Goal: Transaction & Acquisition: Book appointment/travel/reservation

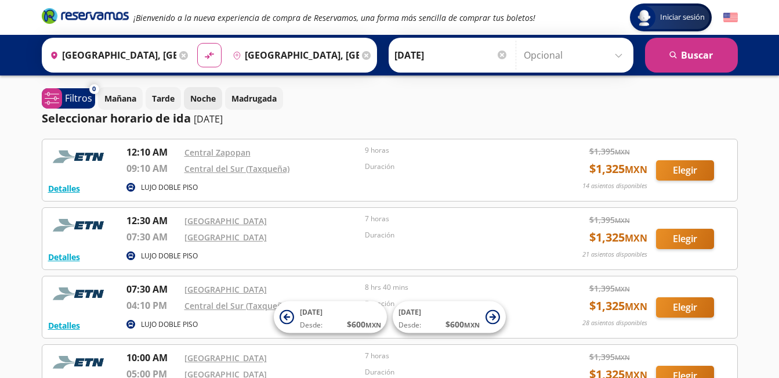
click at [207, 97] on p "Noche" at bounding box center [203, 98] width 26 height 12
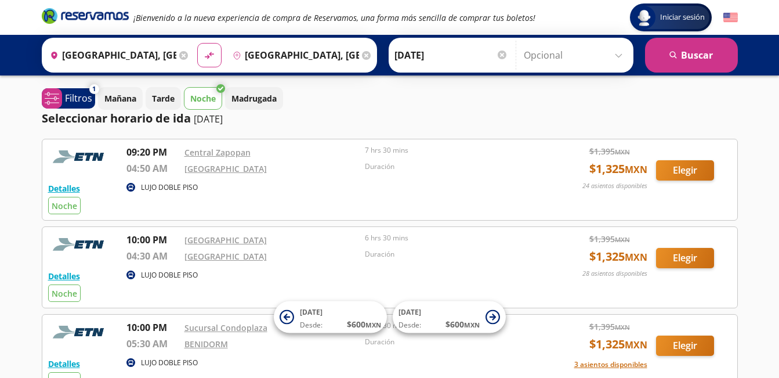
click at [500, 54] on div at bounding box center [502, 54] width 9 height 9
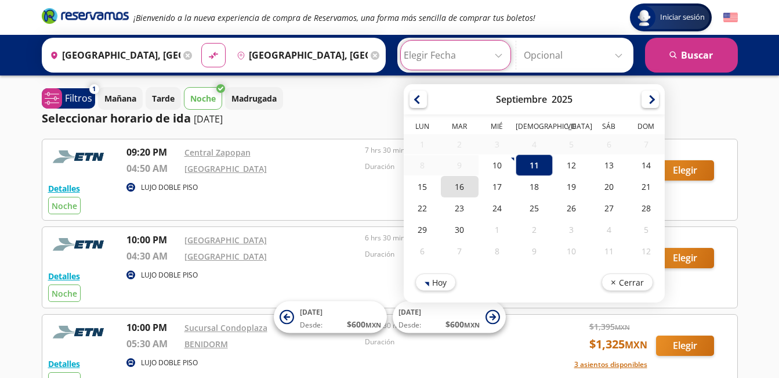
click at [458, 193] on div "16" at bounding box center [459, 186] width 37 height 21
type input "[DATE]"
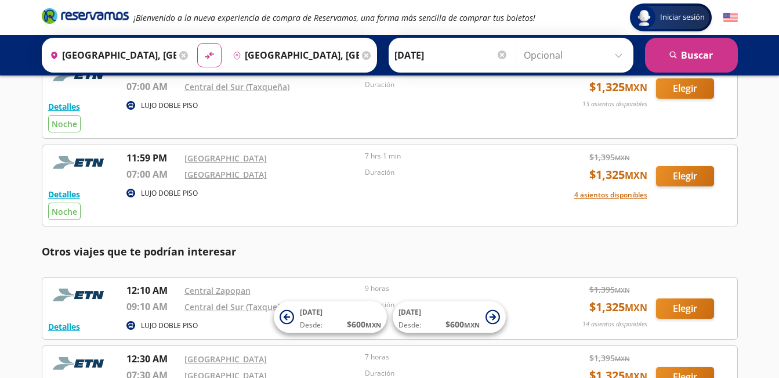
scroll to position [928, 0]
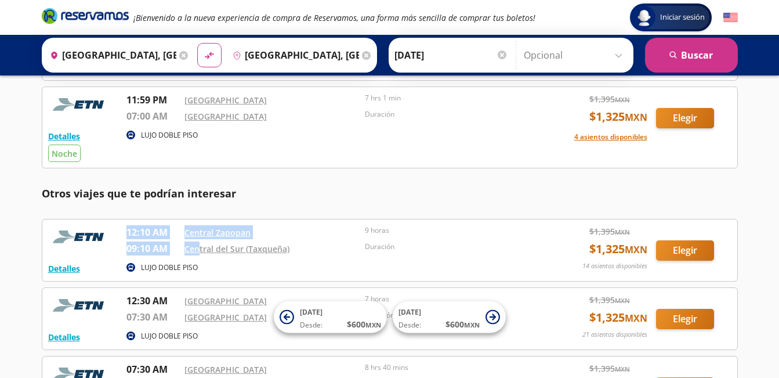
drag, startPoint x: 129, startPoint y: 229, endPoint x: 198, endPoint y: 257, distance: 74.4
click at [198, 257] on div "12:10 AM Central Zapopan 09:10 AM [GEOGRAPHIC_DATA] (Taxqueña) 9 horas Duración" at bounding box center [333, 242] width 414 height 34
drag, startPoint x: 197, startPoint y: 257, endPoint x: 317, endPoint y: 249, distance: 120.3
click at [318, 249] on div "Central del Sur (Taxqueña)" at bounding box center [271, 248] width 175 height 14
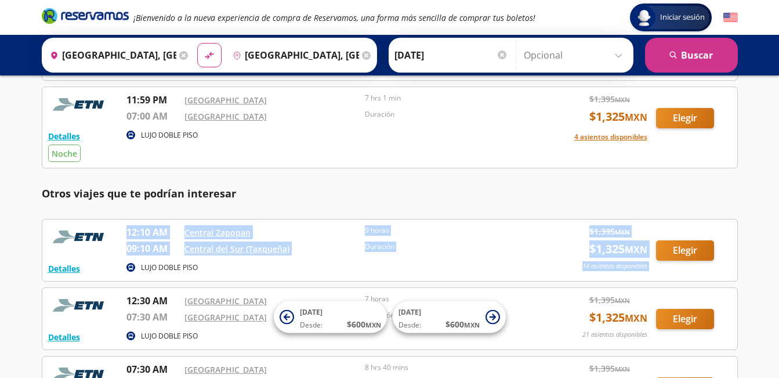
drag, startPoint x: 128, startPoint y: 226, endPoint x: 663, endPoint y: 249, distance: 536.4
click at [663, 249] on div "Detalles LUJO DOBLE PISO 12:10 AM Central Zapopan 09:10 AM Central del Sur (Tax…" at bounding box center [389, 250] width 683 height 50
copy div "12:10 AM Central Zapopan 09:10 AM Central del Sur (Taxqueña) 9 horas Duración $…"
drag, startPoint x: 441, startPoint y: 238, endPoint x: 459, endPoint y: 253, distance: 23.5
click at [441, 238] on div "9 horas" at bounding box center [452, 233] width 175 height 16
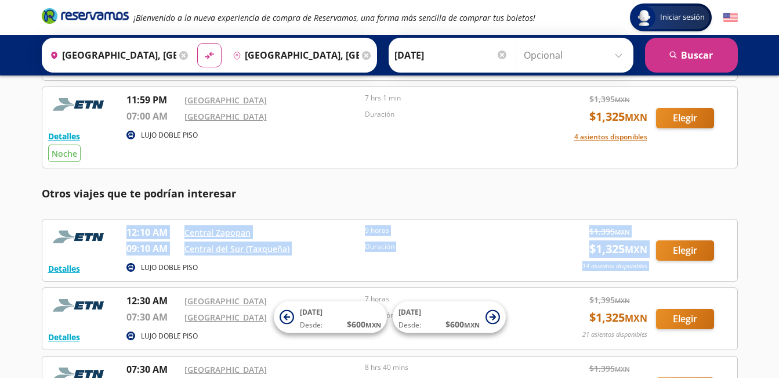
click at [462, 255] on div "Duración" at bounding box center [452, 250] width 175 height 18
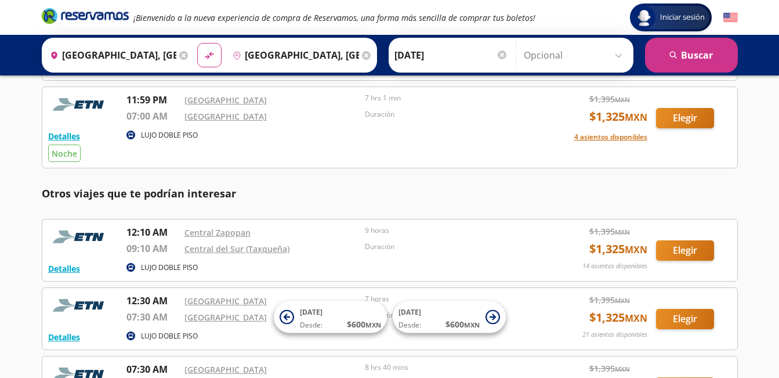
click at [616, 53] on input "Opcional" at bounding box center [576, 55] width 104 height 29
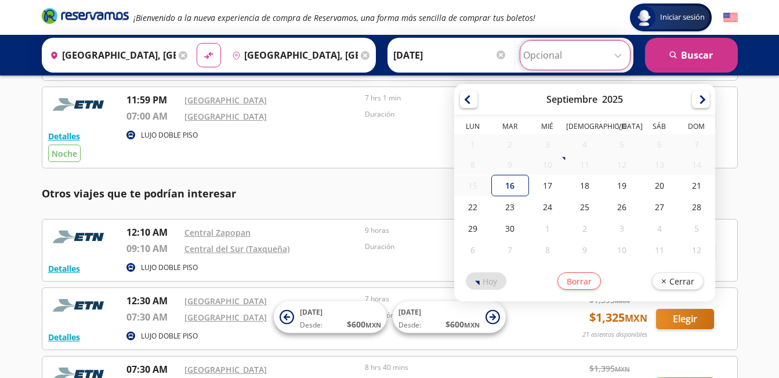
click at [430, 121] on div "Duración" at bounding box center [452, 118] width 175 height 18
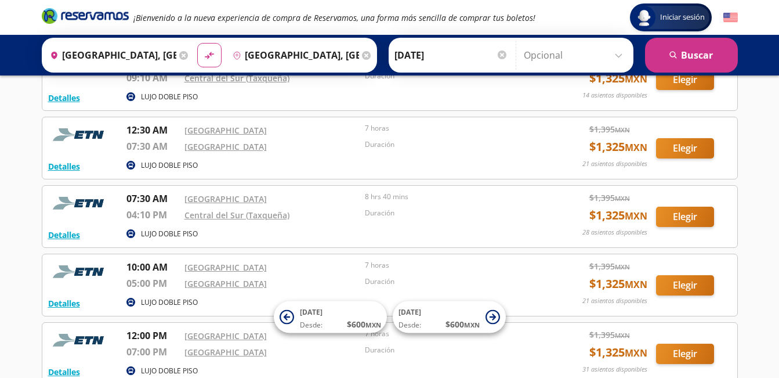
scroll to position [1014, 0]
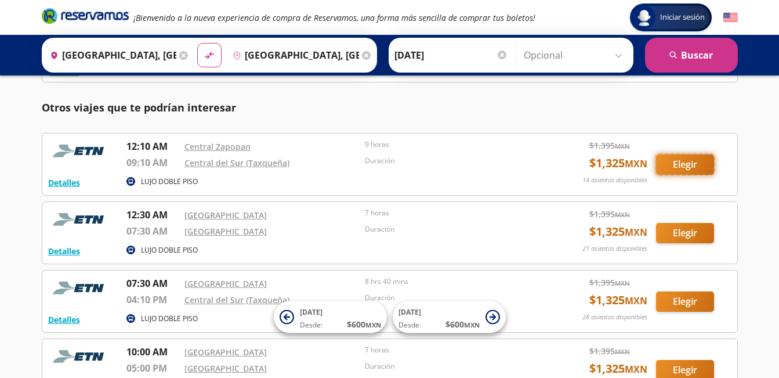
click at [682, 166] on button "Elegir" at bounding box center [685, 164] width 58 height 20
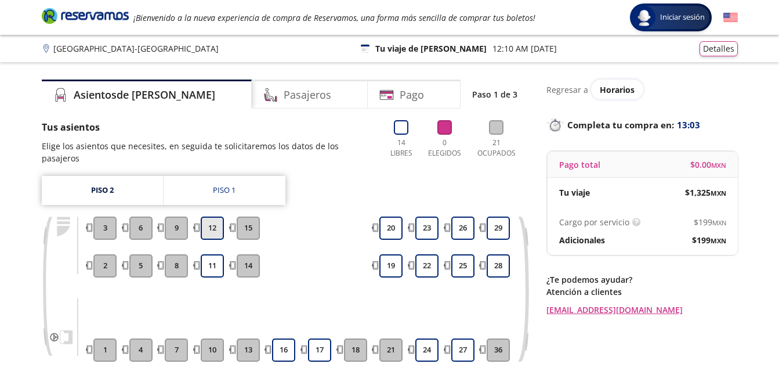
click at [215, 216] on button "12" at bounding box center [212, 227] width 23 height 23
click at [218, 254] on button "11" at bounding box center [212, 265] width 23 height 23
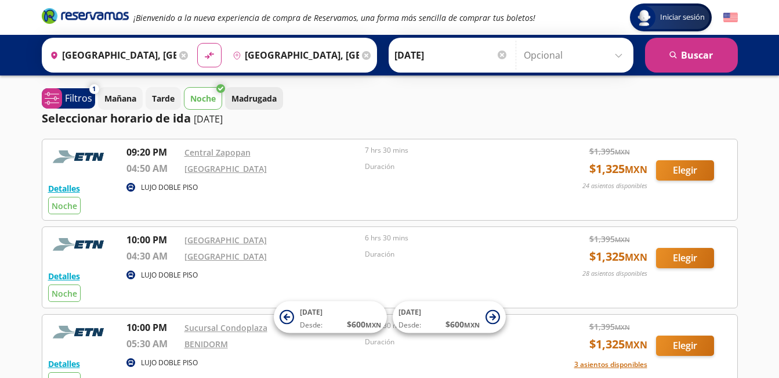
click at [265, 101] on p "Madrugada" at bounding box center [253, 98] width 45 height 12
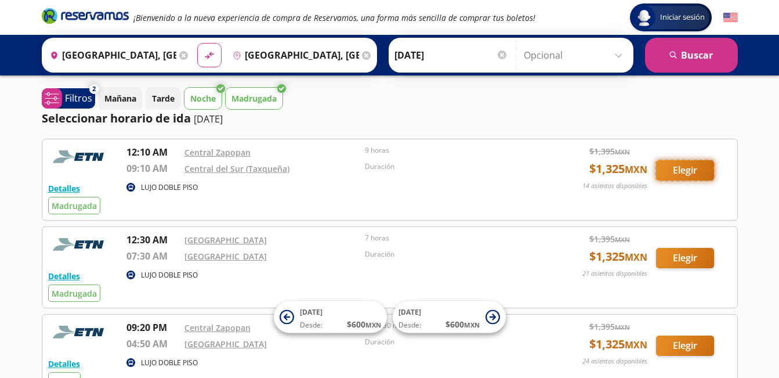
click at [686, 168] on button "Elegir" at bounding box center [685, 170] width 58 height 20
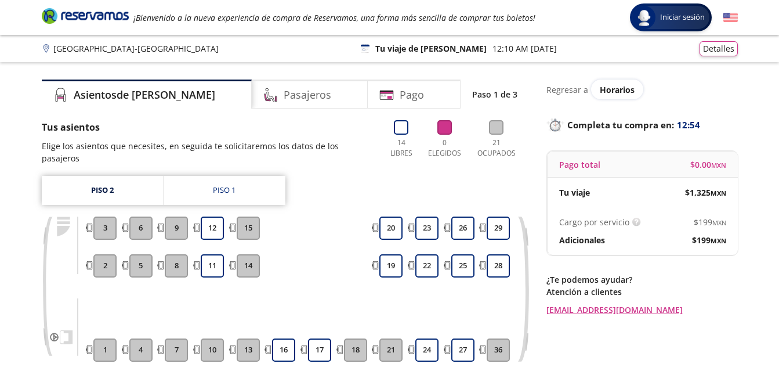
click at [499, 48] on p "12:10 AM [DATE]" at bounding box center [524, 48] width 64 height 12
click at [494, 49] on p "12:10 AM [DATE]" at bounding box center [524, 48] width 64 height 12
click at [606, 91] on span "Horarios" at bounding box center [617, 89] width 35 height 11
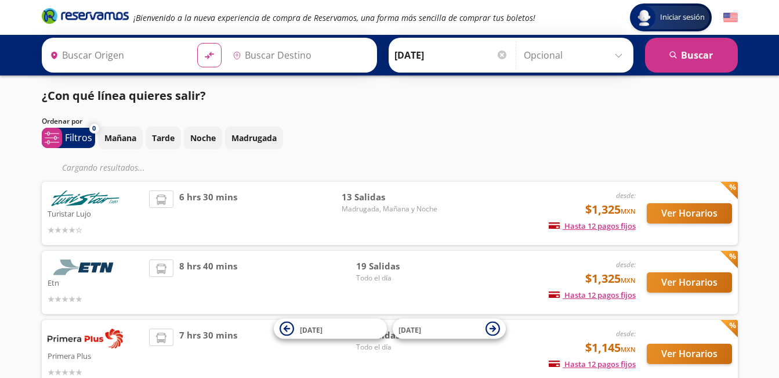
click at [501, 55] on div at bounding box center [502, 54] width 9 height 9
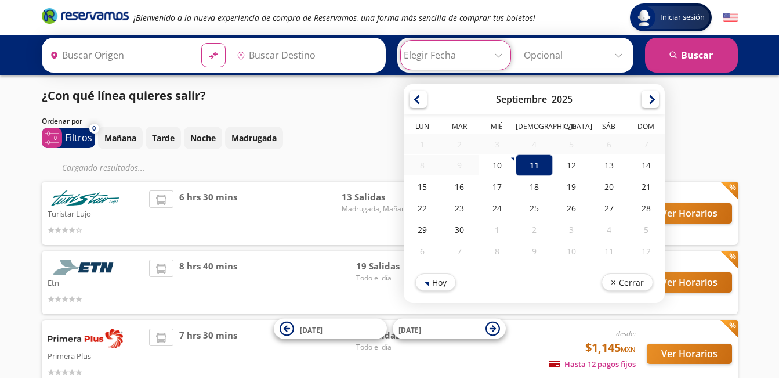
type input "[GEOGRAPHIC_DATA], [GEOGRAPHIC_DATA]"
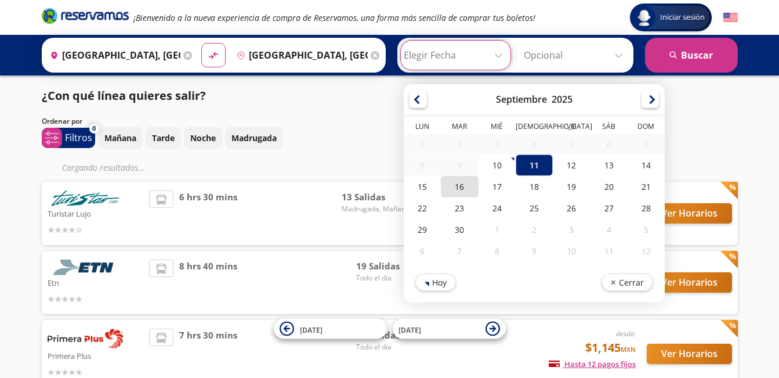
click at [456, 190] on div "16" at bounding box center [459, 186] width 37 height 21
type input "[DATE]"
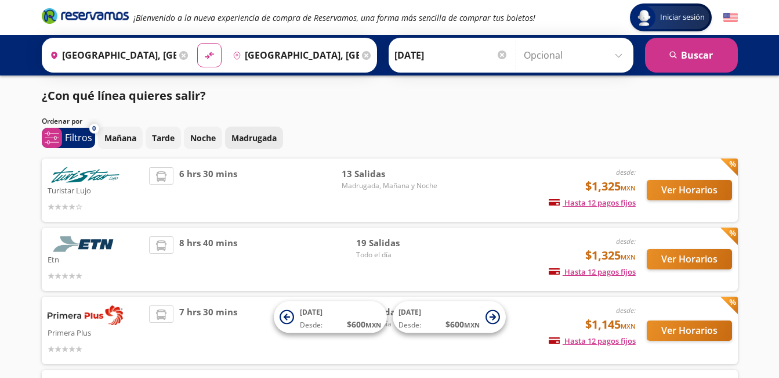
click at [242, 138] on p "Madrugada" at bounding box center [253, 138] width 45 height 12
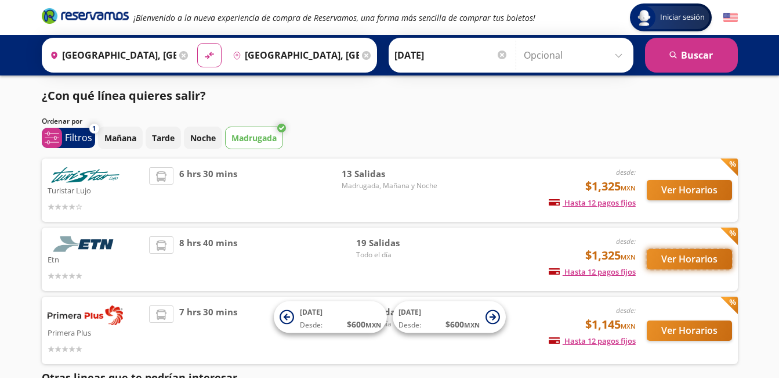
click at [665, 258] on button "Ver Horarios" at bounding box center [689, 259] width 85 height 20
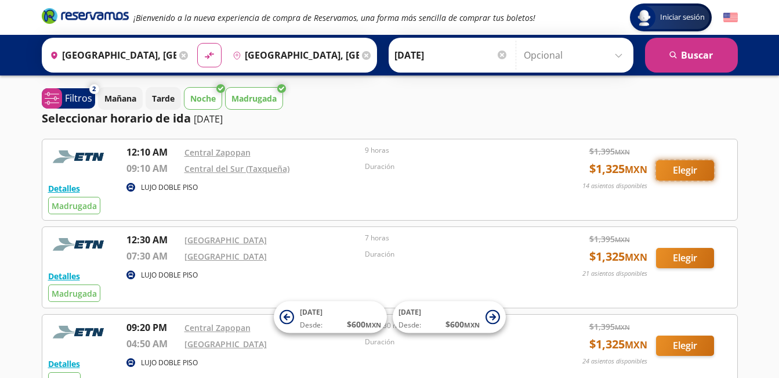
click at [689, 167] on button "Elegir" at bounding box center [685, 170] width 58 height 20
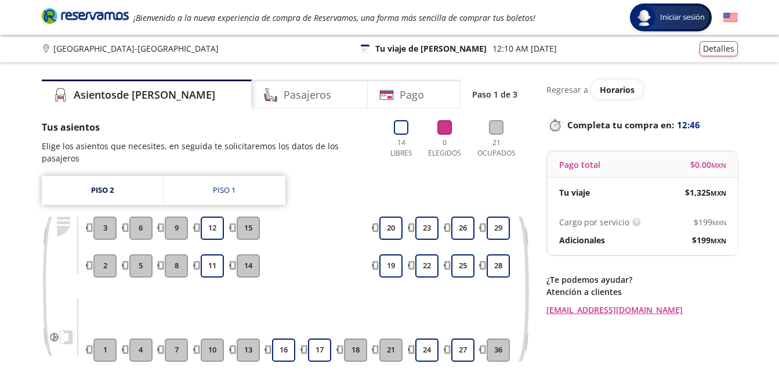
click at [585, 92] on p "Regresar a" at bounding box center [567, 90] width 42 height 12
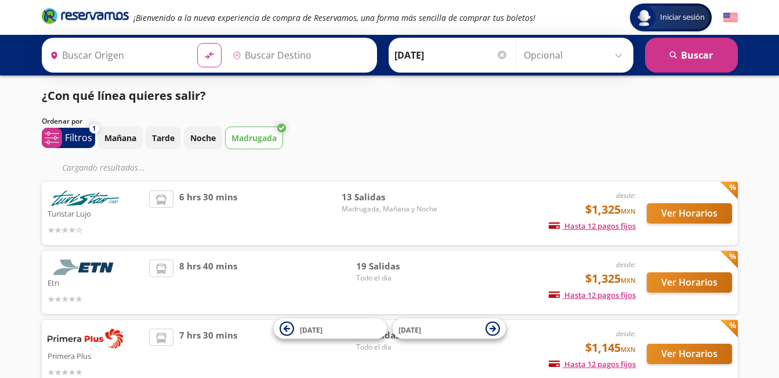
type input "[GEOGRAPHIC_DATA], [GEOGRAPHIC_DATA]"
click at [644, 144] on div "Mañana Tarde Noche Madrugada" at bounding box center [418, 137] width 640 height 23
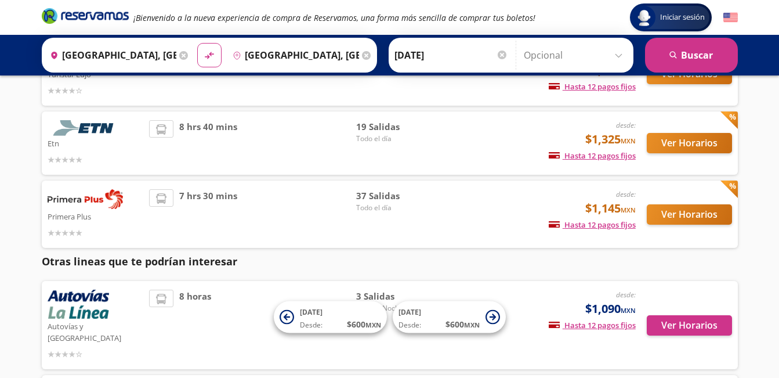
scroll to position [58, 0]
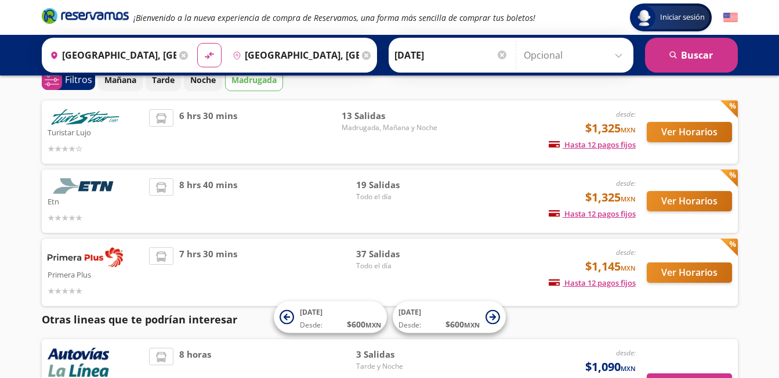
click at [499, 54] on div at bounding box center [502, 54] width 9 height 9
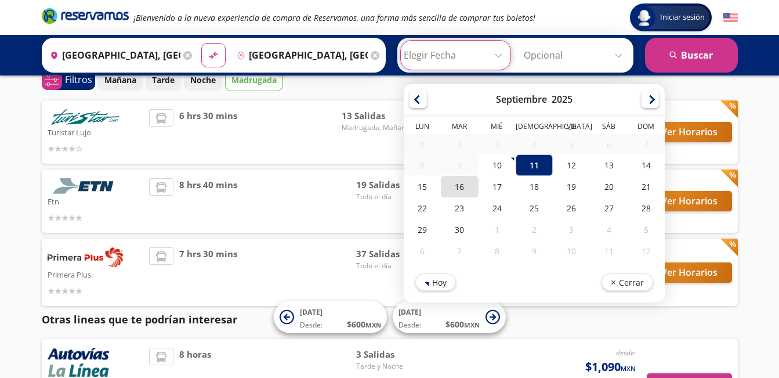
click at [460, 190] on div "16" at bounding box center [459, 186] width 37 height 21
type input "[DATE]"
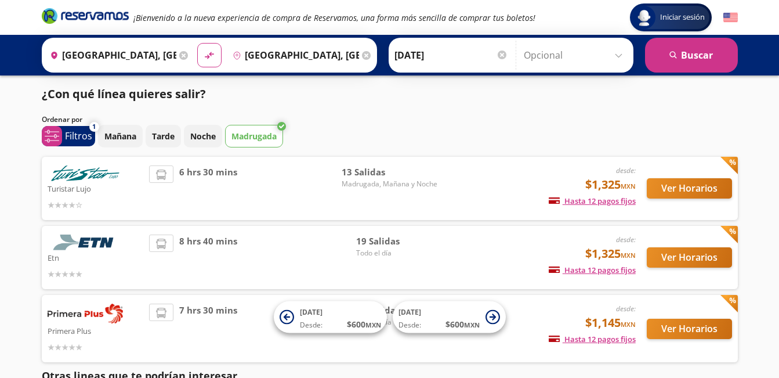
scroll to position [0, 0]
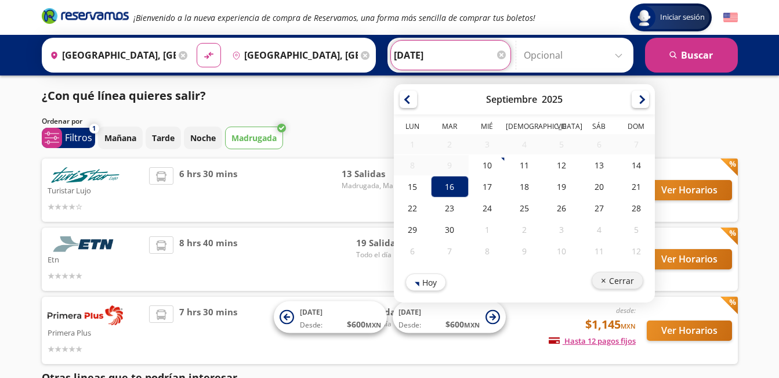
click at [611, 281] on button "Cerrar" at bounding box center [617, 279] width 52 height 17
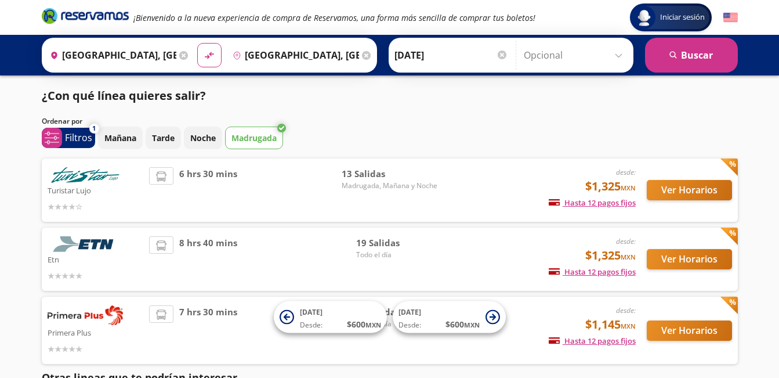
scroll to position [58, 0]
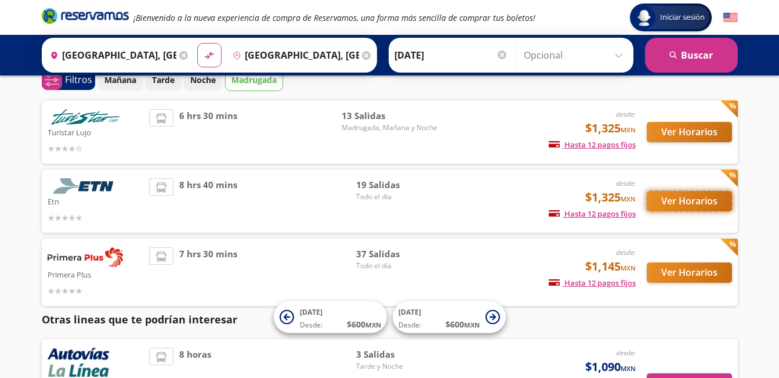
click at [675, 203] on button "Ver Horarios" at bounding box center [689, 201] width 85 height 20
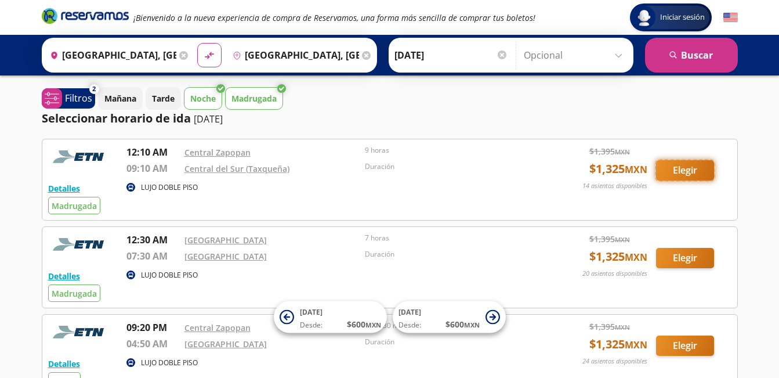
click at [681, 172] on button "Elegir" at bounding box center [685, 170] width 58 height 20
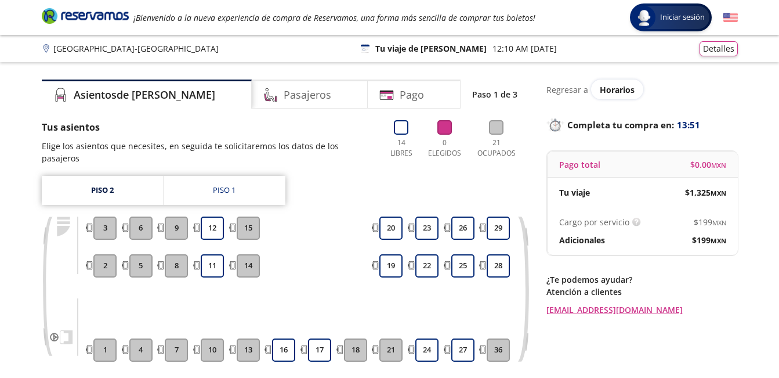
click at [431, 52] on p "Tu viaje de [PERSON_NAME]" at bounding box center [430, 48] width 111 height 12
click at [439, 46] on div "126 Tu viaje de ida 12:10 AM - 11 Sep" at bounding box center [459, 48] width 196 height 12
